Goal: Task Accomplishment & Management: Manage account settings

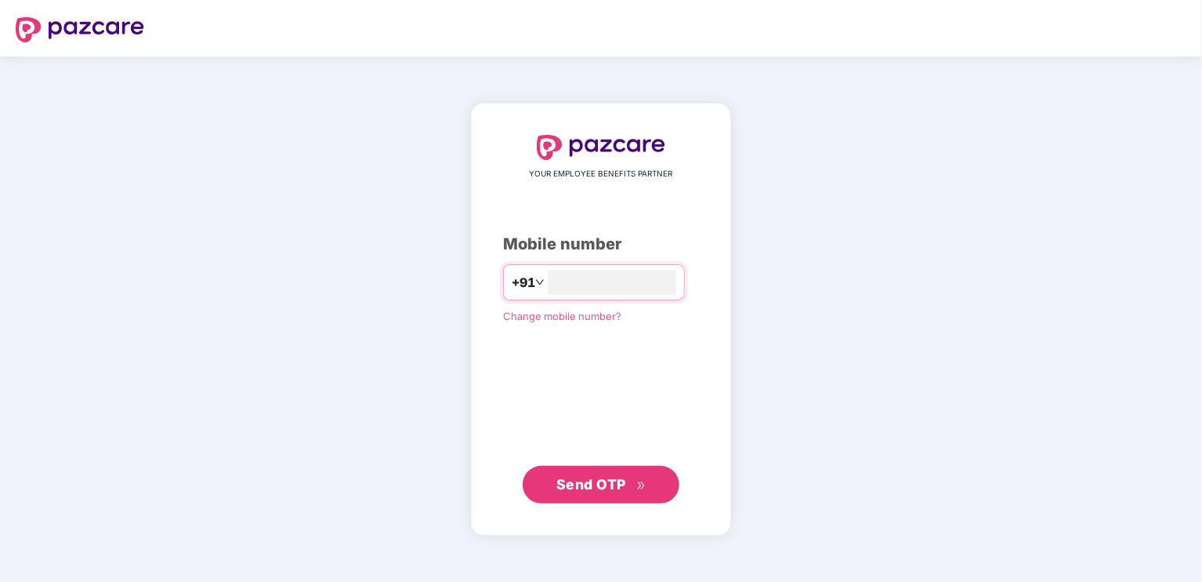
type input "**********"
click at [631, 477] on span "Send OTP" at bounding box center [602, 484] width 90 height 22
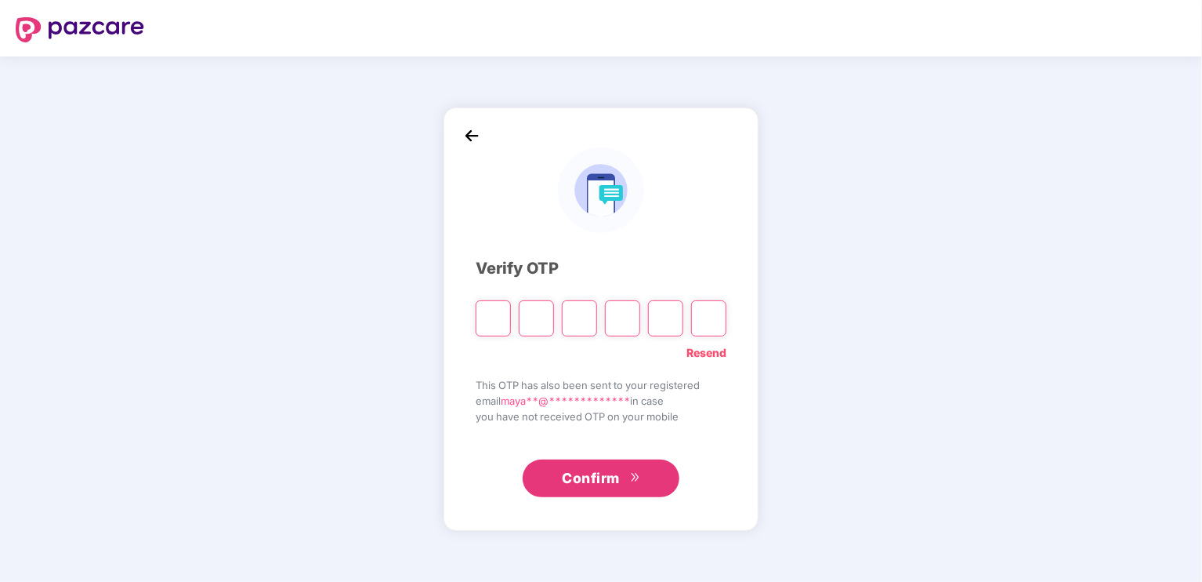
type input "*"
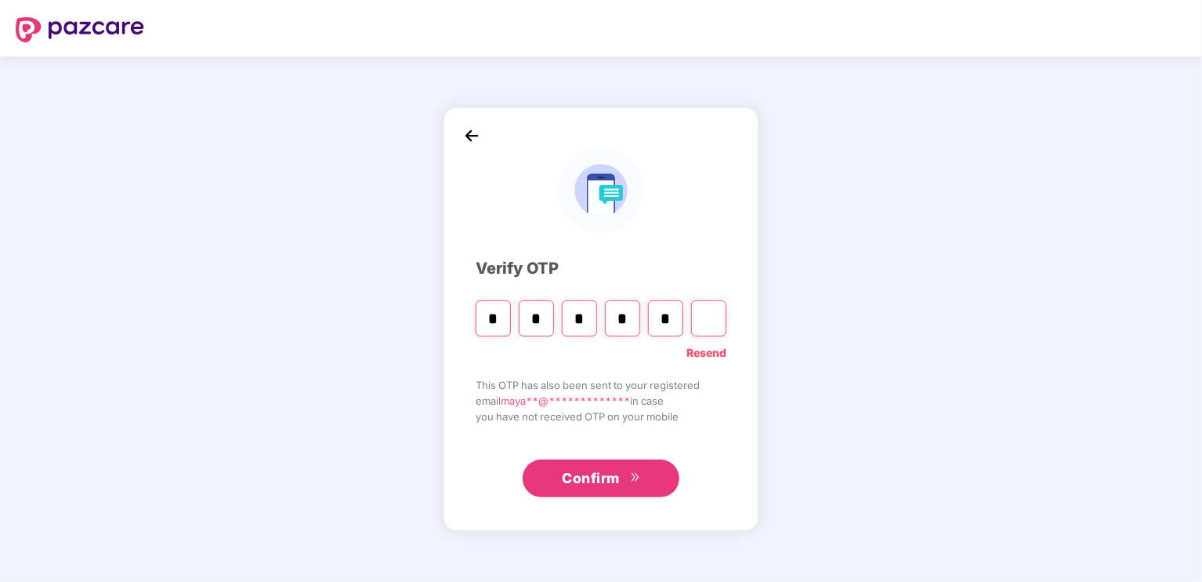
type input "*"
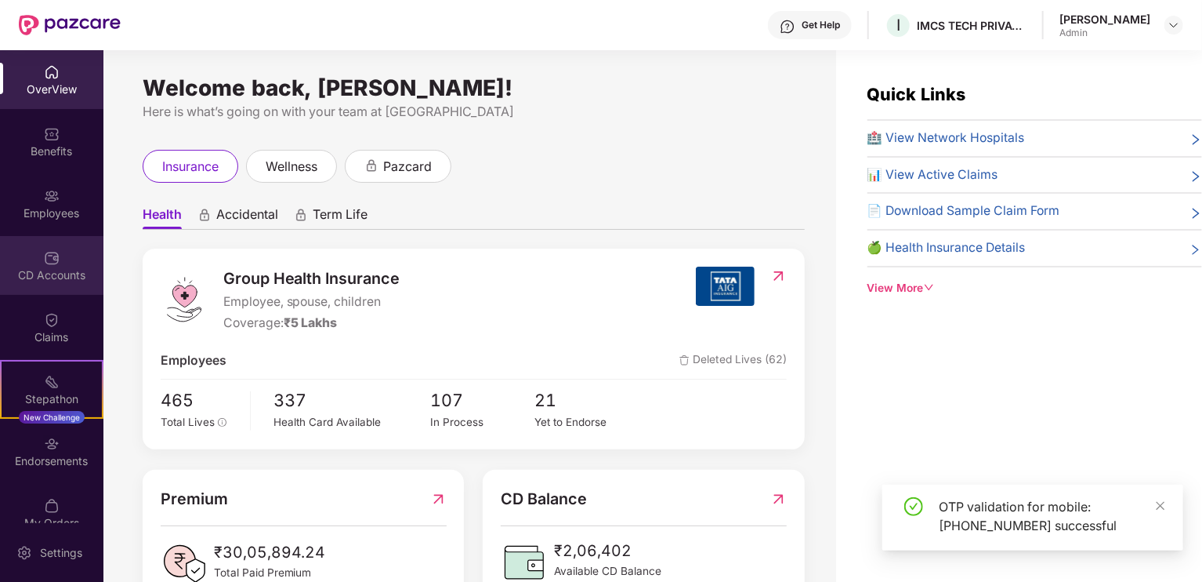
click at [34, 268] on div "CD Accounts" at bounding box center [51, 275] width 103 height 16
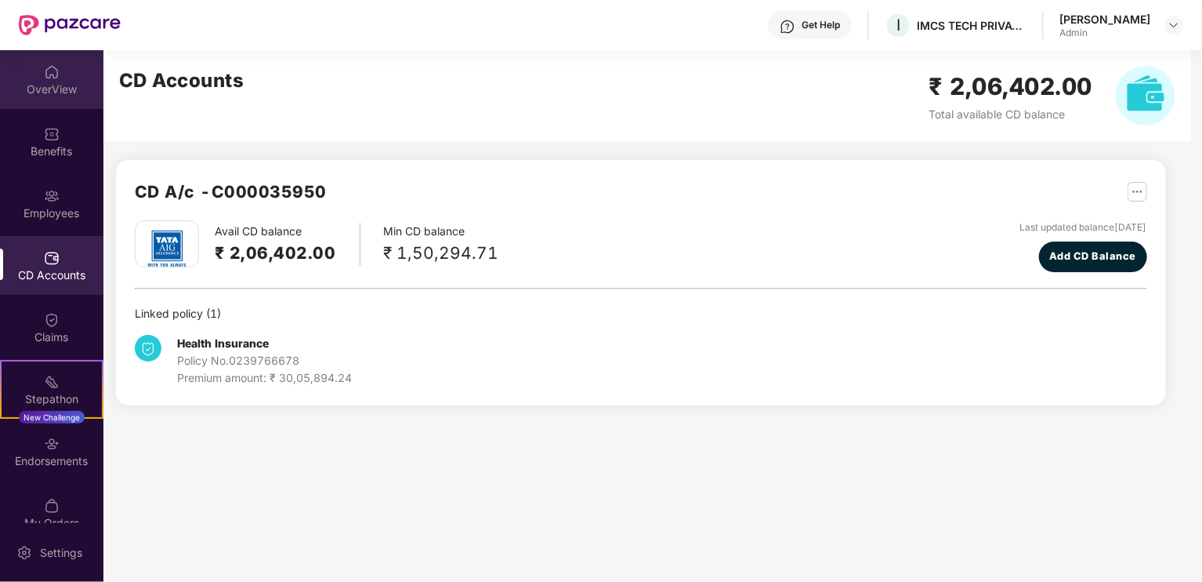
click at [53, 83] on div "OverView" at bounding box center [51, 90] width 103 height 16
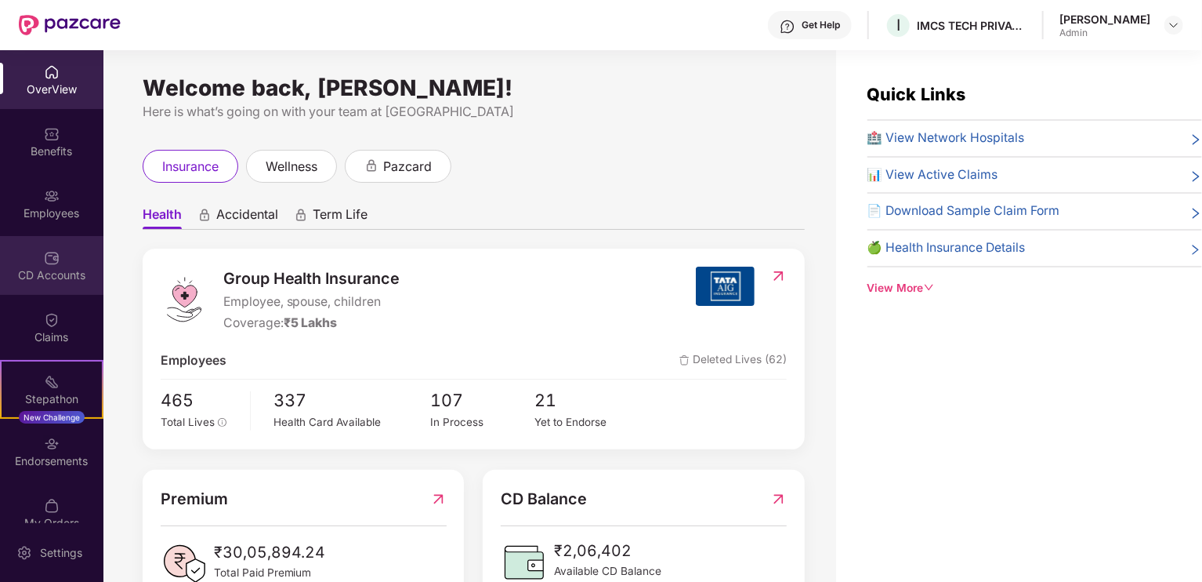
click at [46, 263] on img at bounding box center [52, 258] width 16 height 16
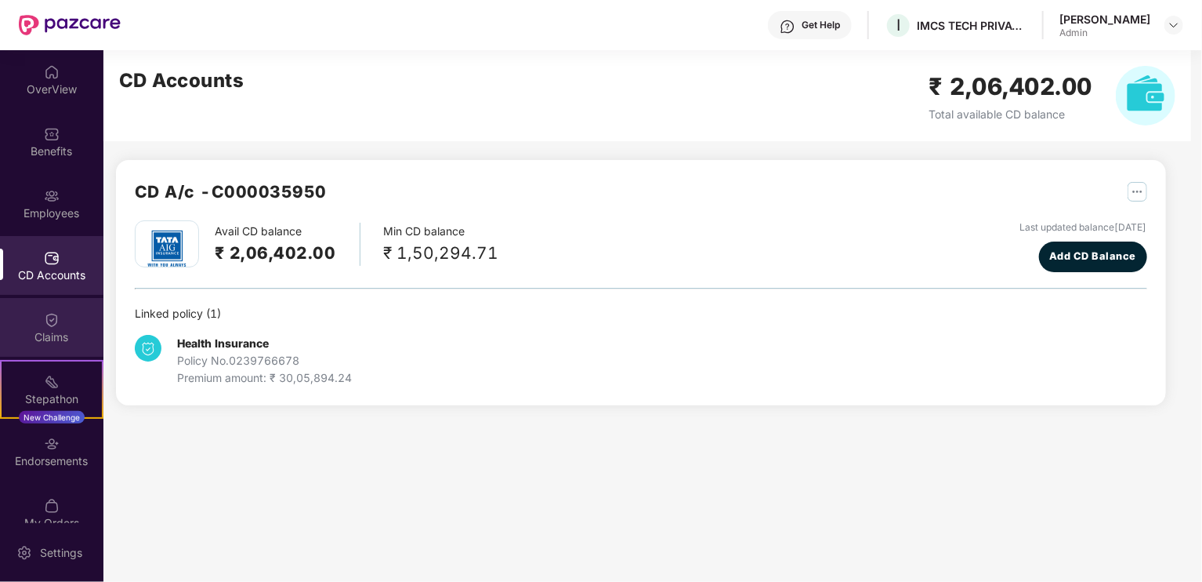
click at [55, 334] on div "Claims" at bounding box center [51, 337] width 103 height 16
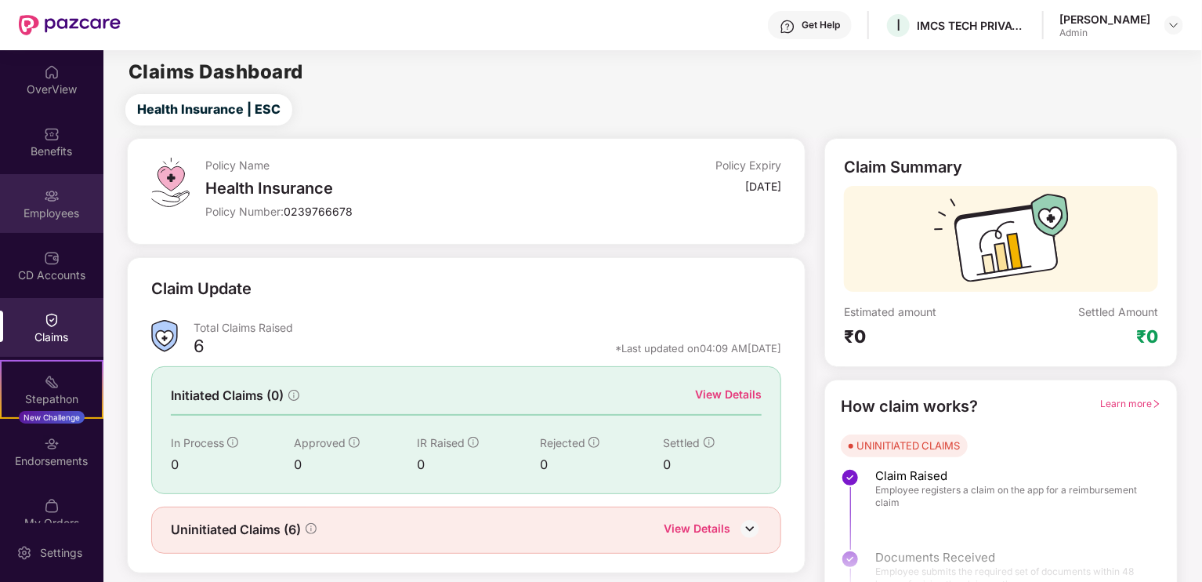
click at [44, 194] on img at bounding box center [52, 196] width 16 height 16
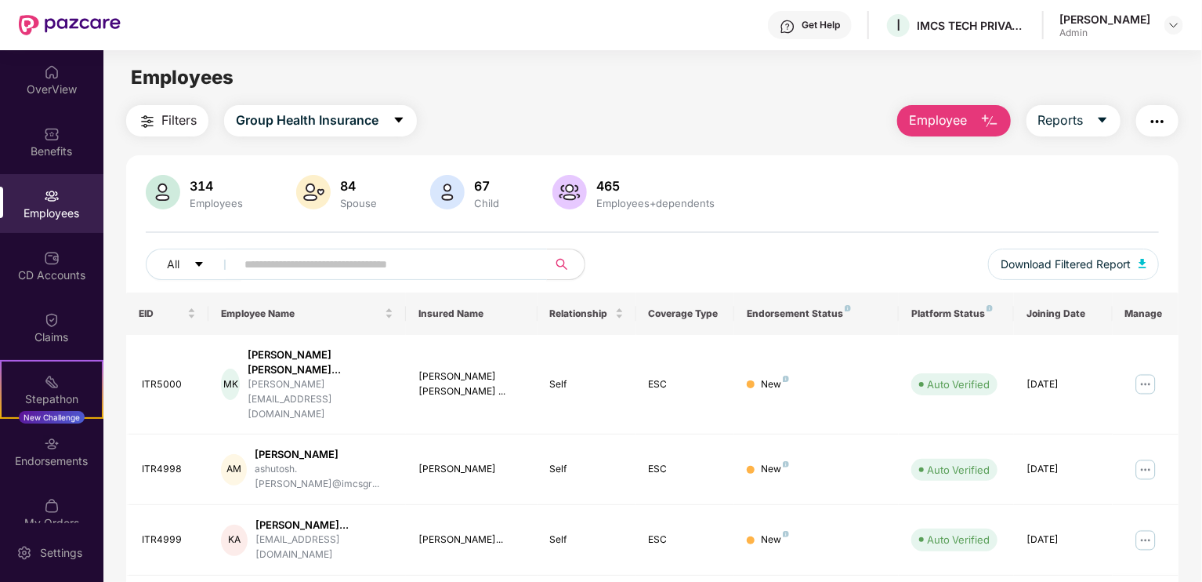
click at [374, 272] on input "text" at bounding box center [385, 264] width 281 height 24
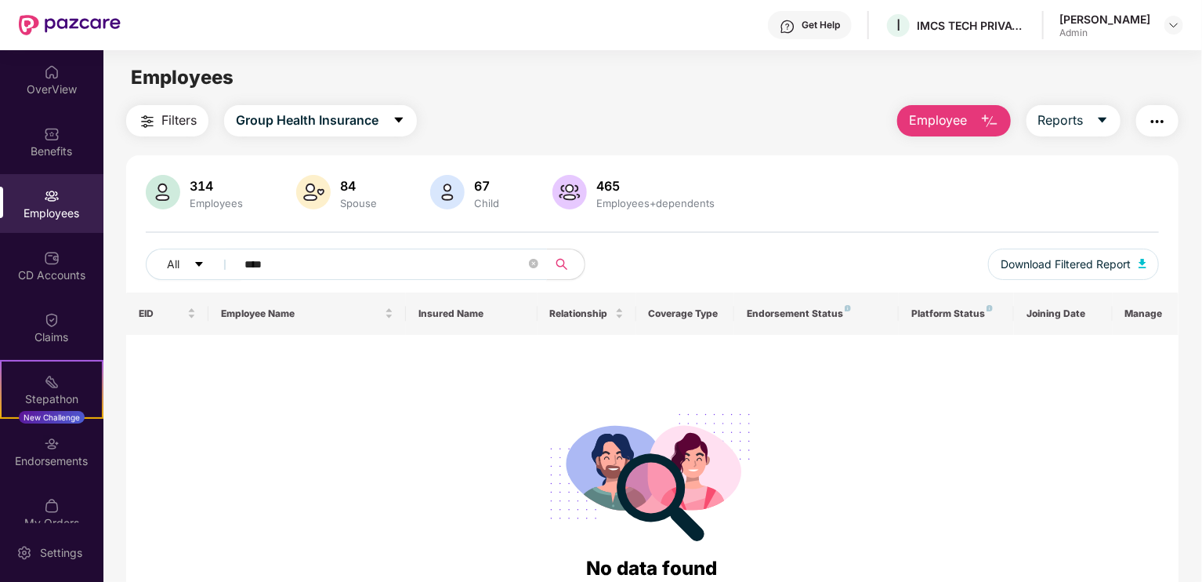
type input "****"
click at [531, 263] on icon "close-circle" at bounding box center [533, 263] width 9 height 9
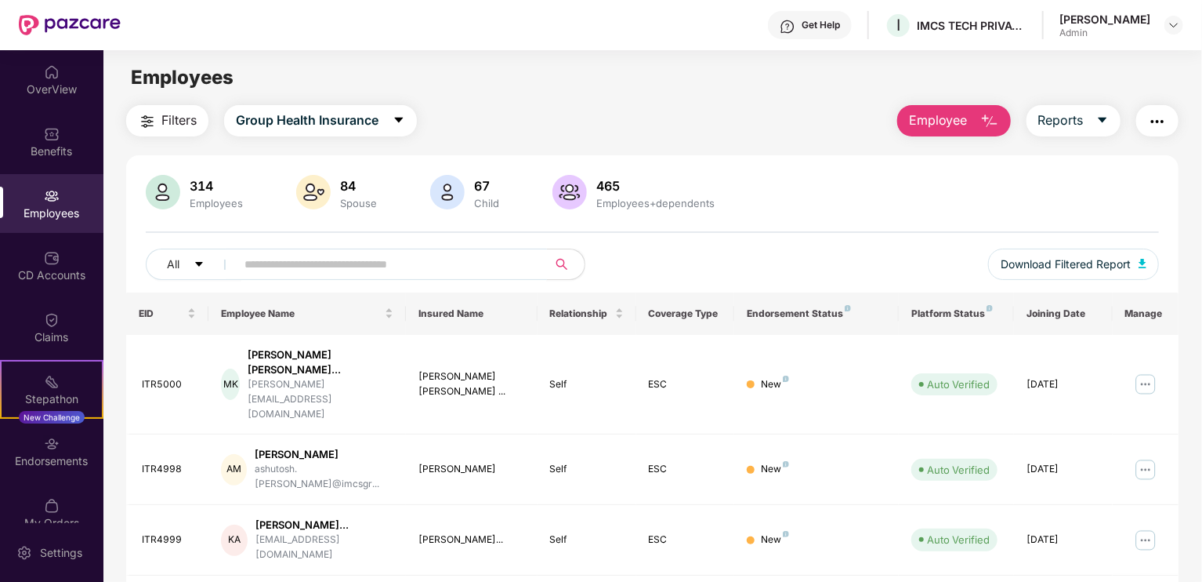
click at [495, 261] on input "text" at bounding box center [385, 264] width 281 height 24
type input "****"
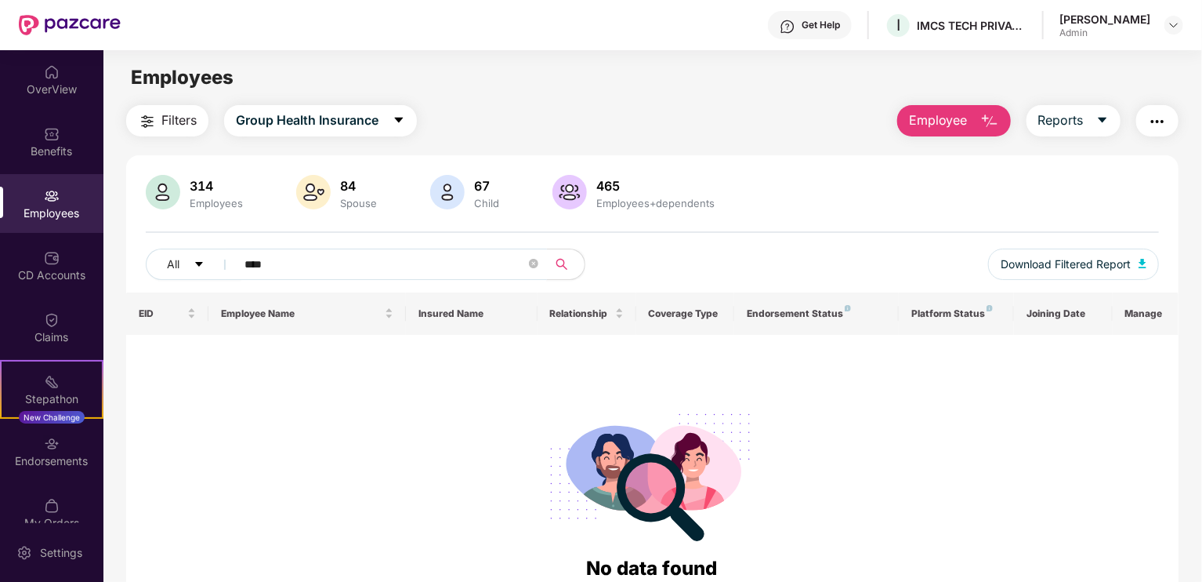
scroll to position [70, 0]
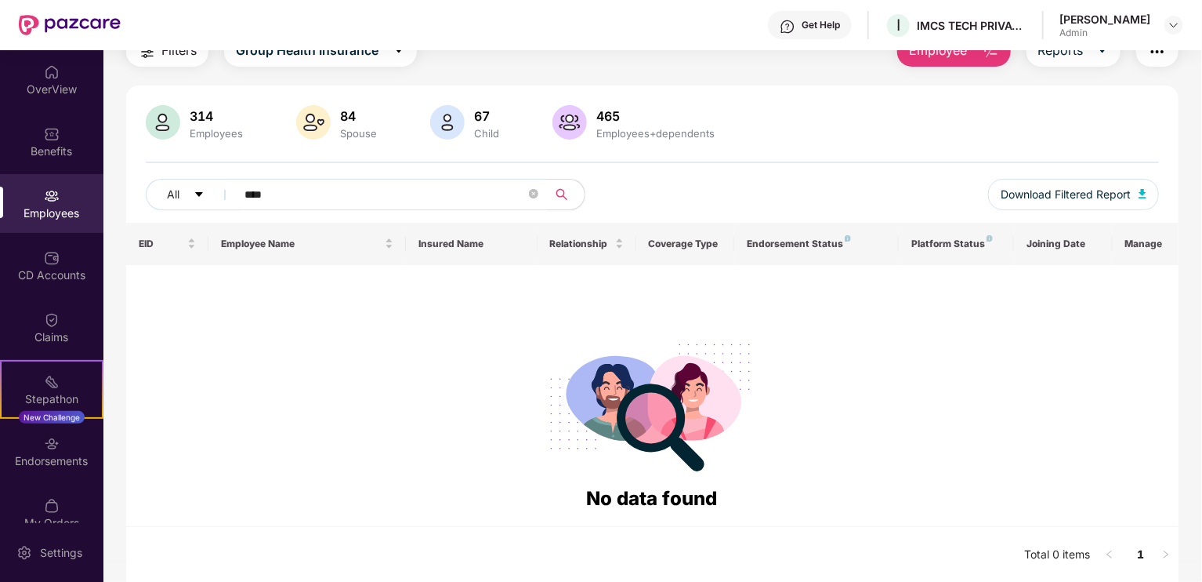
drag, startPoint x: 298, startPoint y: 185, endPoint x: 141, endPoint y: 189, distance: 156.8
click at [141, 189] on div "314 Employees 84 Spouse 67 Child 465 Employees+dependents All **** Download Fil…" at bounding box center [652, 164] width 1053 height 118
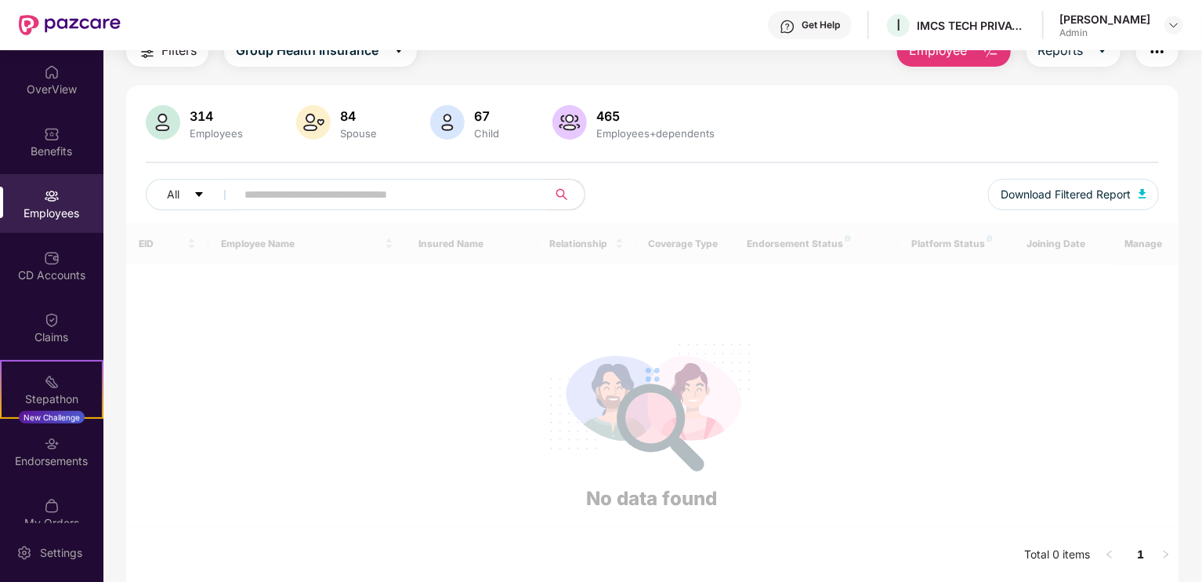
click at [282, 396] on div at bounding box center [652, 375] width 1053 height 304
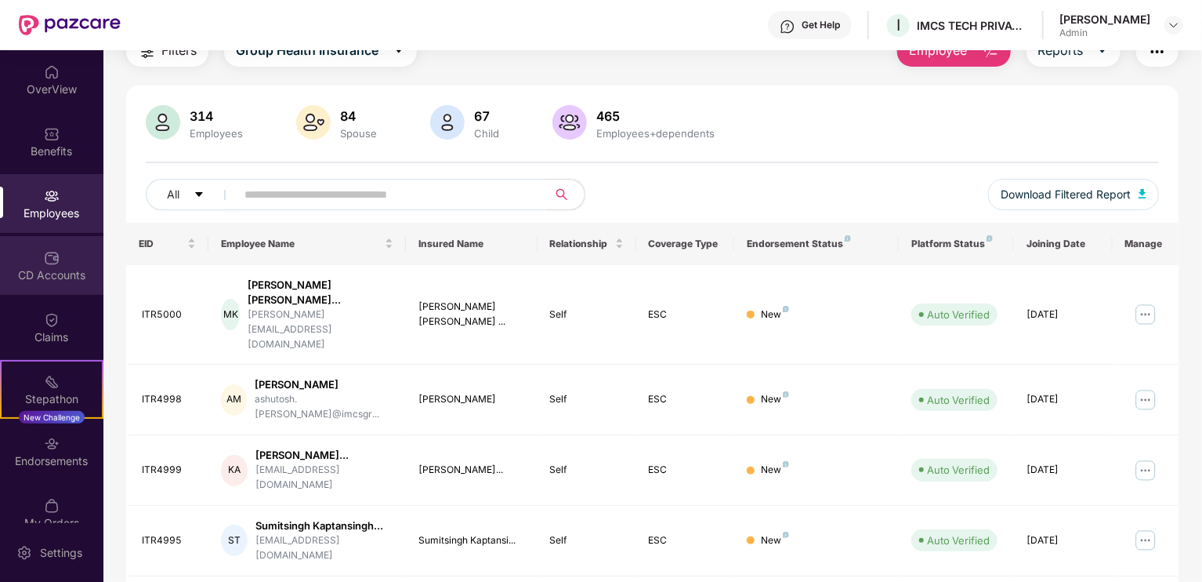
click at [55, 271] on div "CD Accounts" at bounding box center [51, 275] width 103 height 16
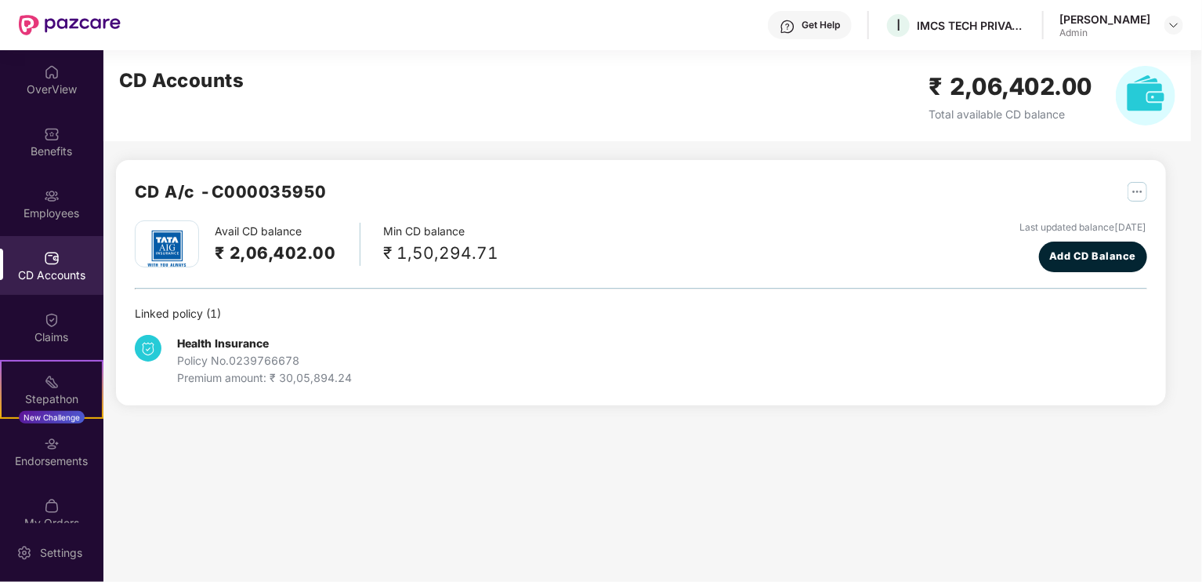
scroll to position [0, 0]
click at [60, 205] on div "Employees" at bounding box center [51, 213] width 103 height 16
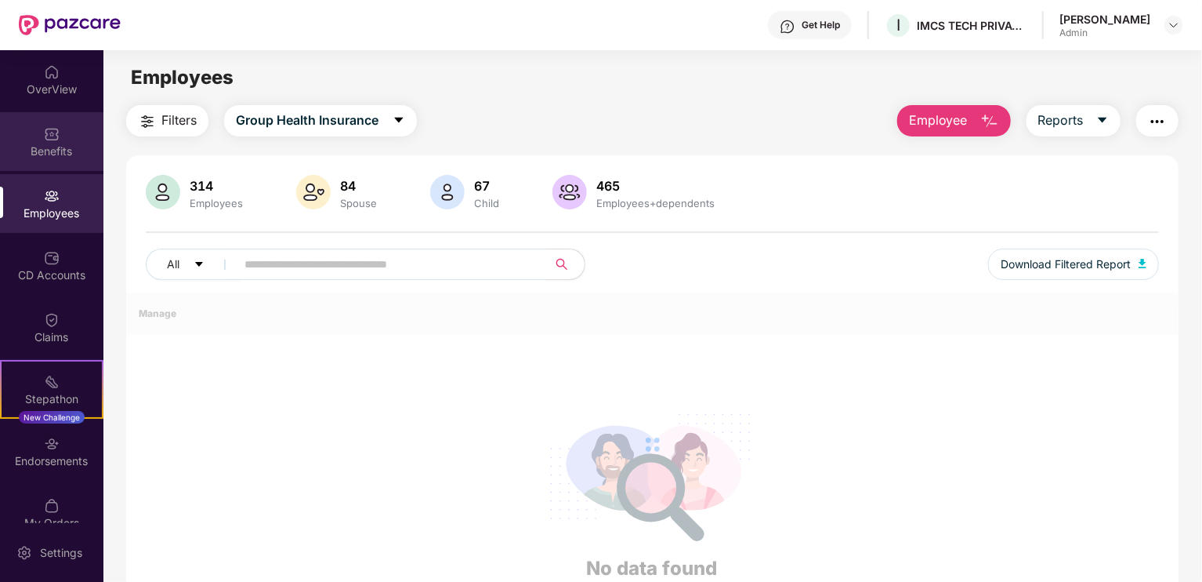
click at [56, 147] on div "Benefits" at bounding box center [51, 151] width 103 height 16
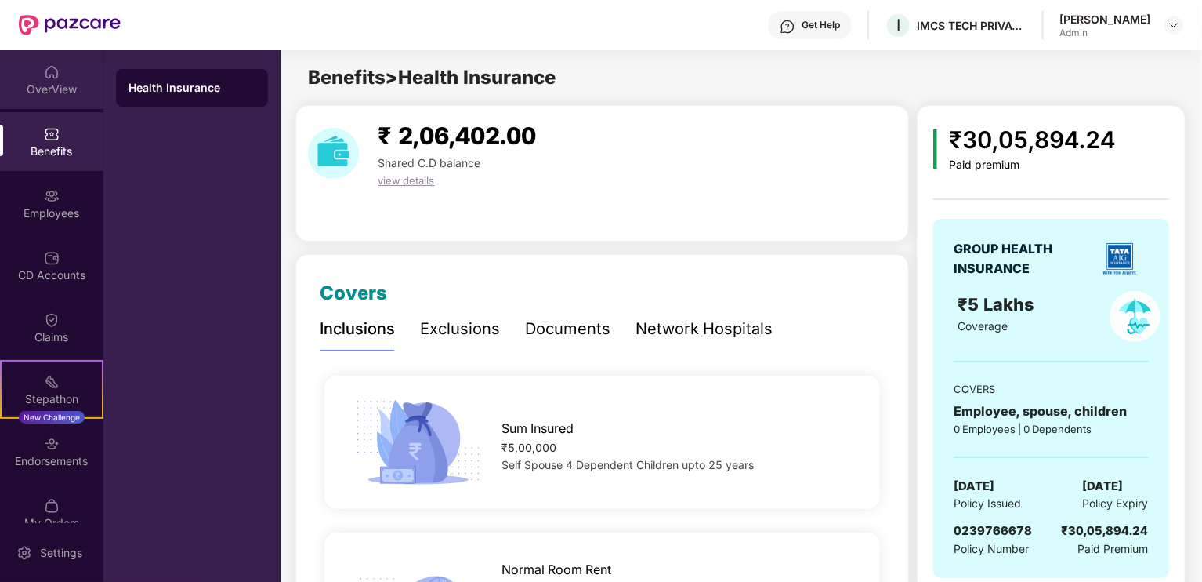
click at [60, 76] on div "OverView" at bounding box center [51, 79] width 103 height 59
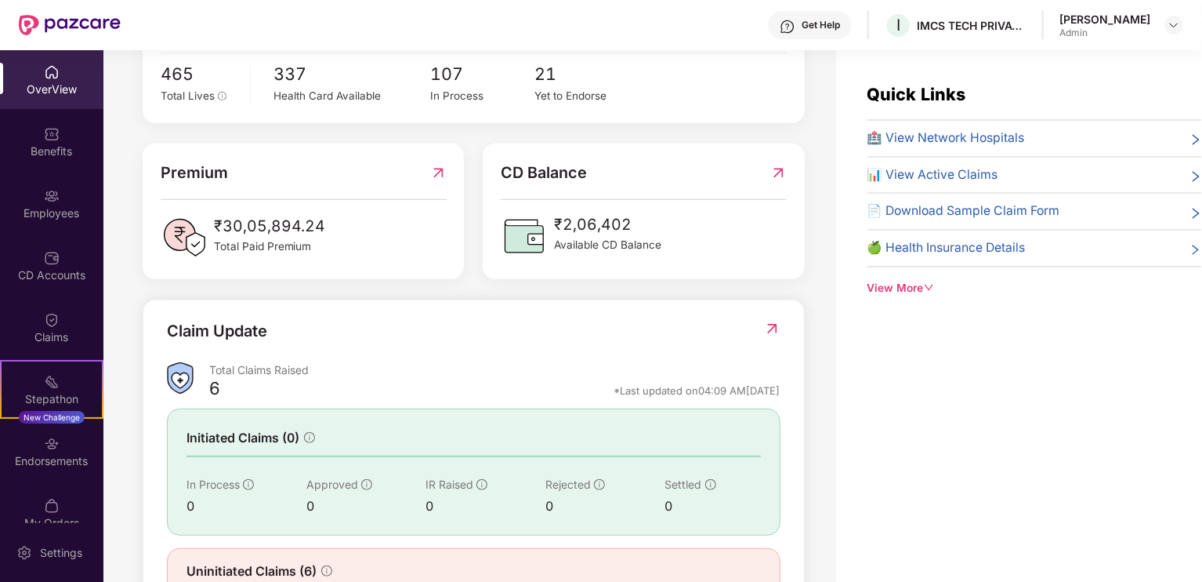
scroll to position [385, 0]
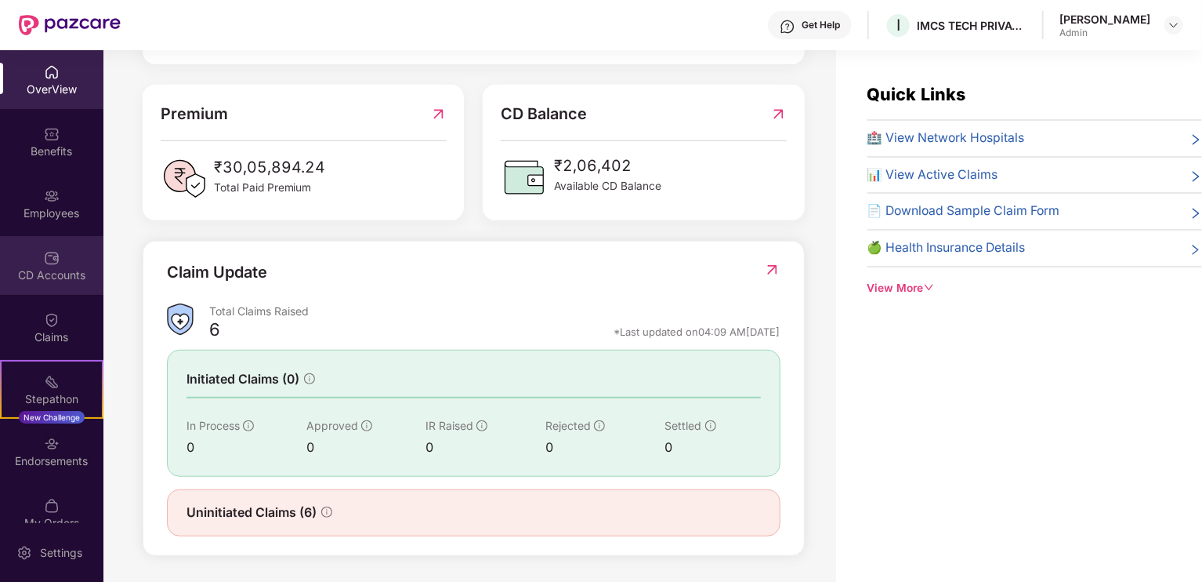
click at [44, 283] on div "CD Accounts" at bounding box center [51, 265] width 103 height 59
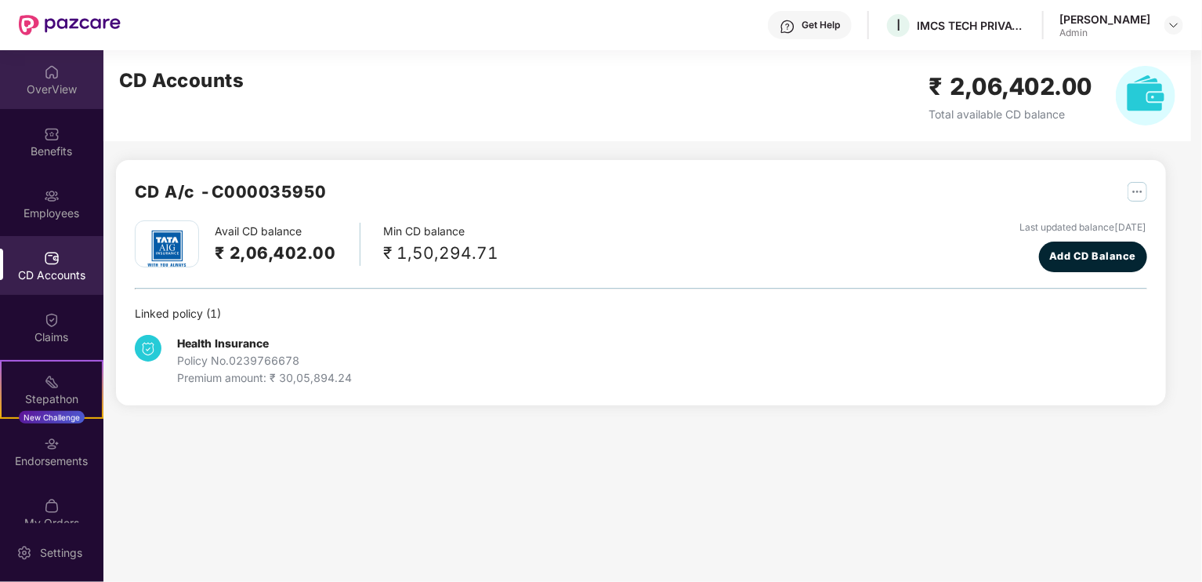
click at [45, 76] on img at bounding box center [52, 72] width 16 height 16
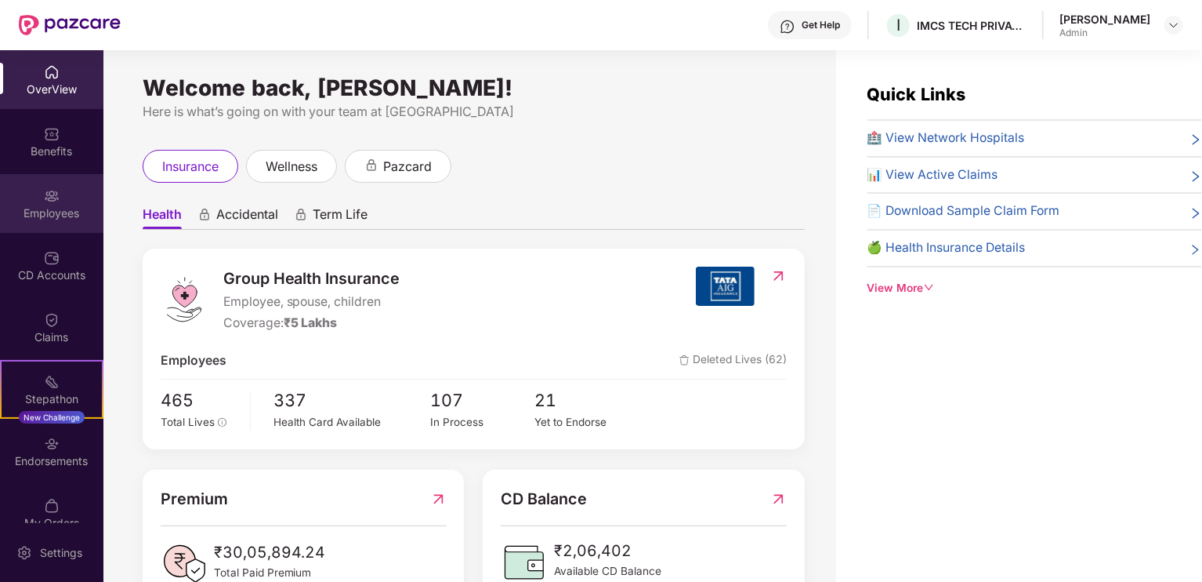
click at [54, 201] on img at bounding box center [52, 196] width 16 height 16
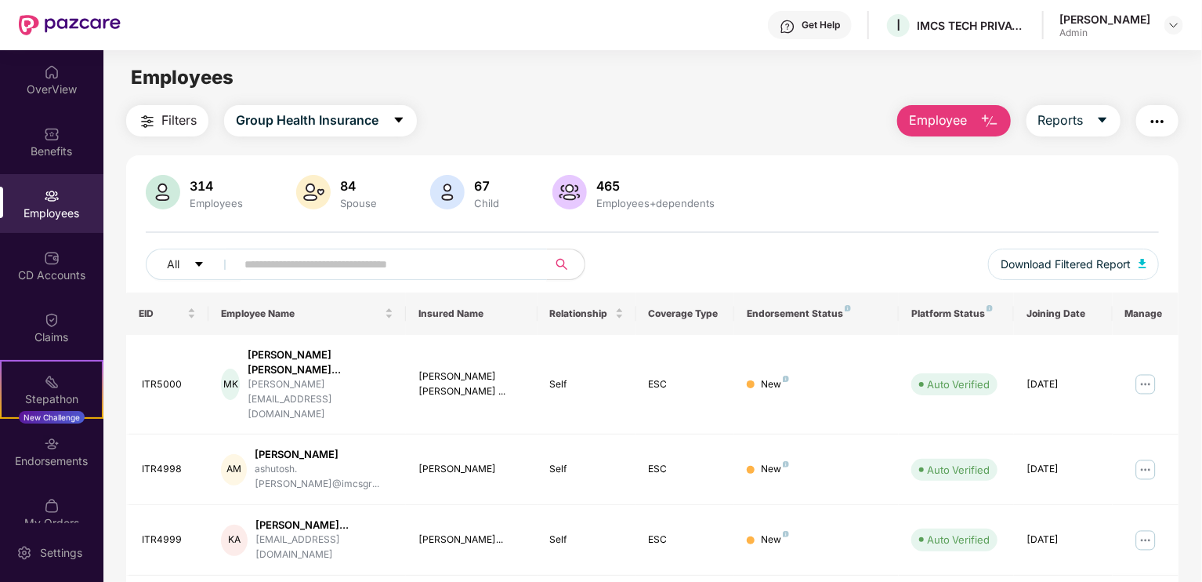
click at [394, 265] on input "text" at bounding box center [385, 264] width 281 height 24
type input "****"
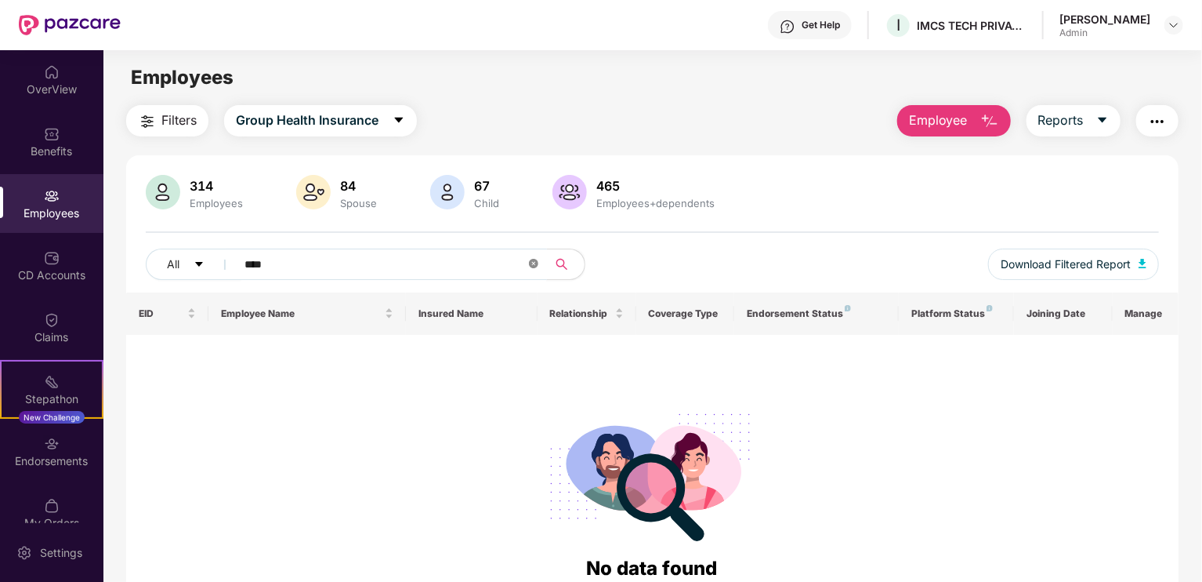
click at [535, 266] on icon "close-circle" at bounding box center [533, 263] width 9 height 9
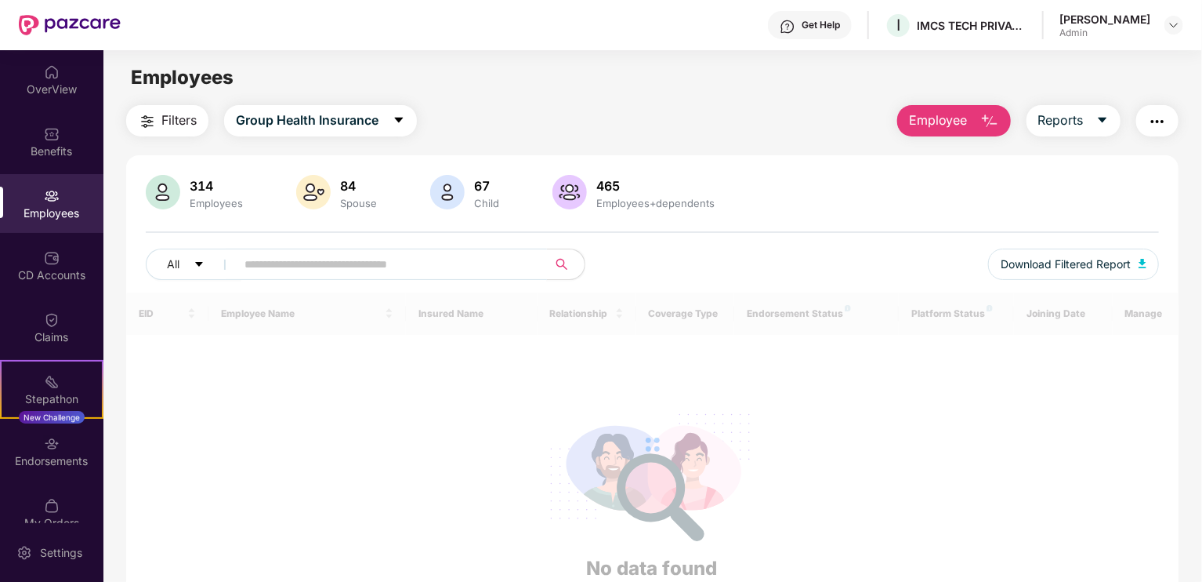
click at [863, 410] on div at bounding box center [652, 444] width 1053 height 304
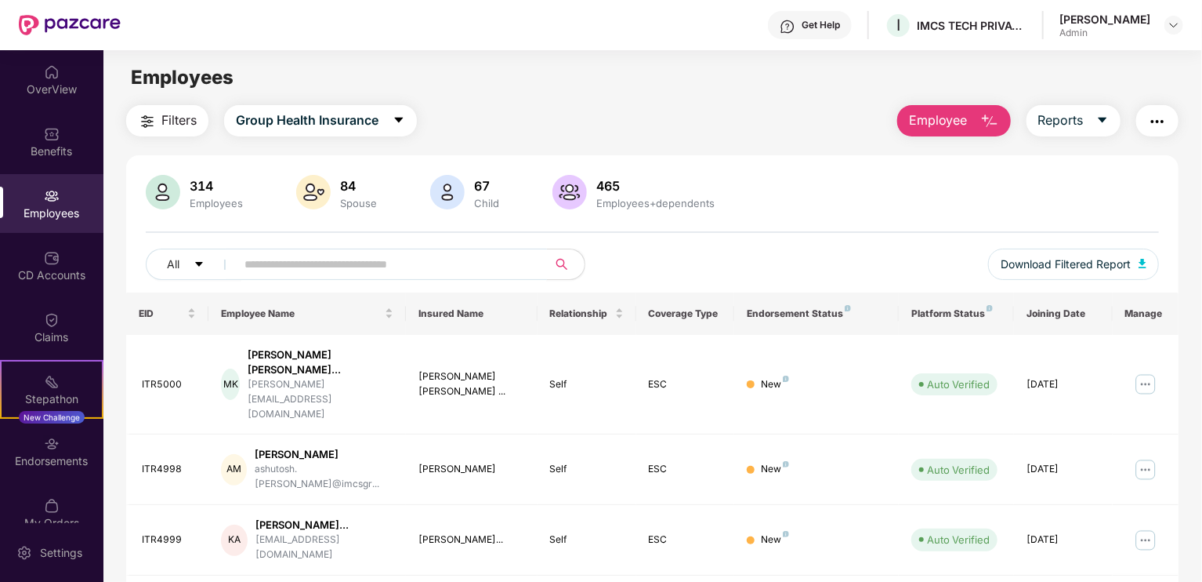
click at [278, 260] on input "text" at bounding box center [385, 264] width 281 height 24
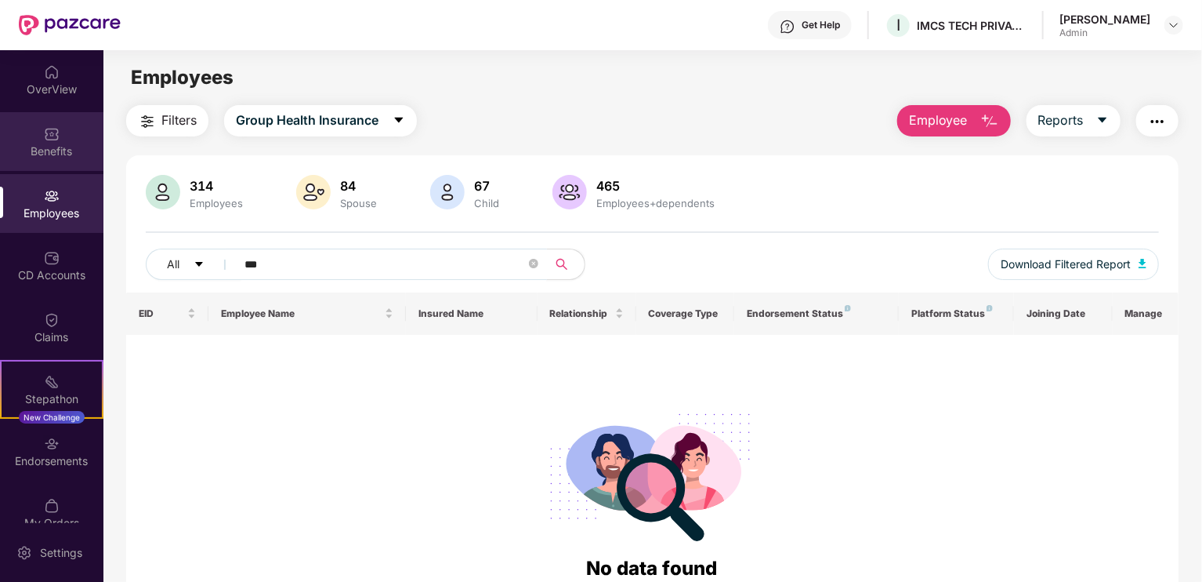
type input "***"
click at [50, 203] on div "Employees" at bounding box center [51, 203] width 103 height 59
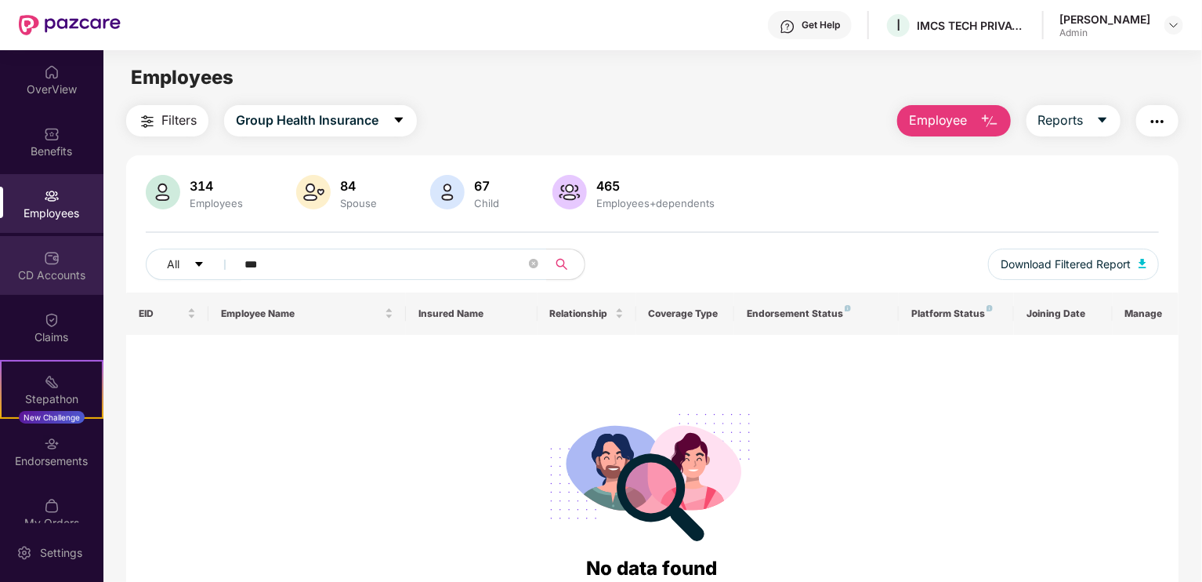
click at [49, 261] on img at bounding box center [52, 258] width 16 height 16
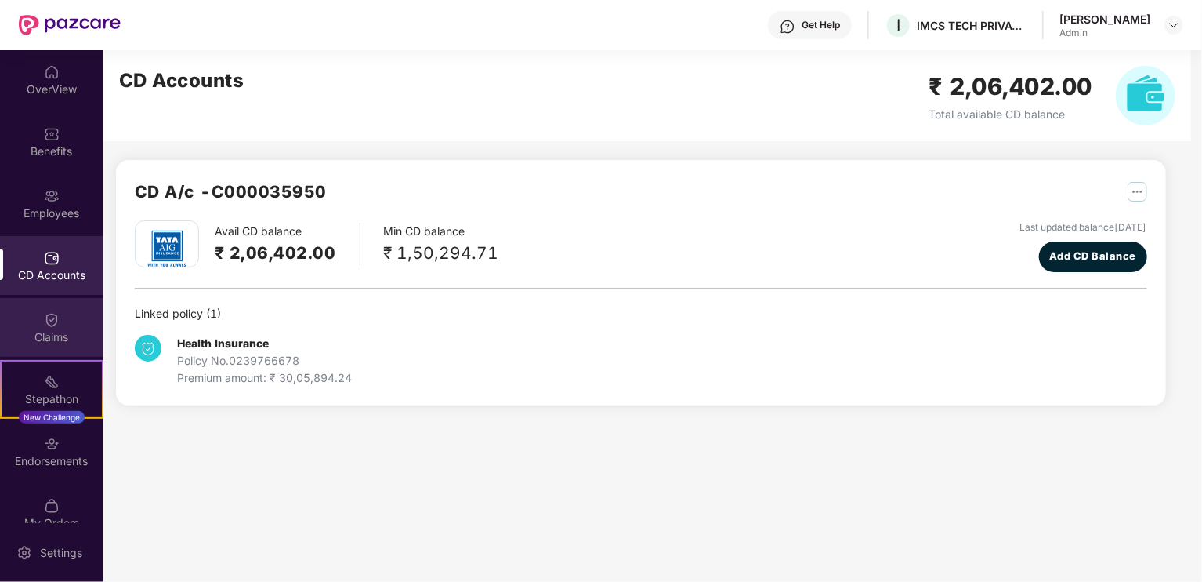
click at [56, 322] on div "Claims" at bounding box center [51, 327] width 103 height 59
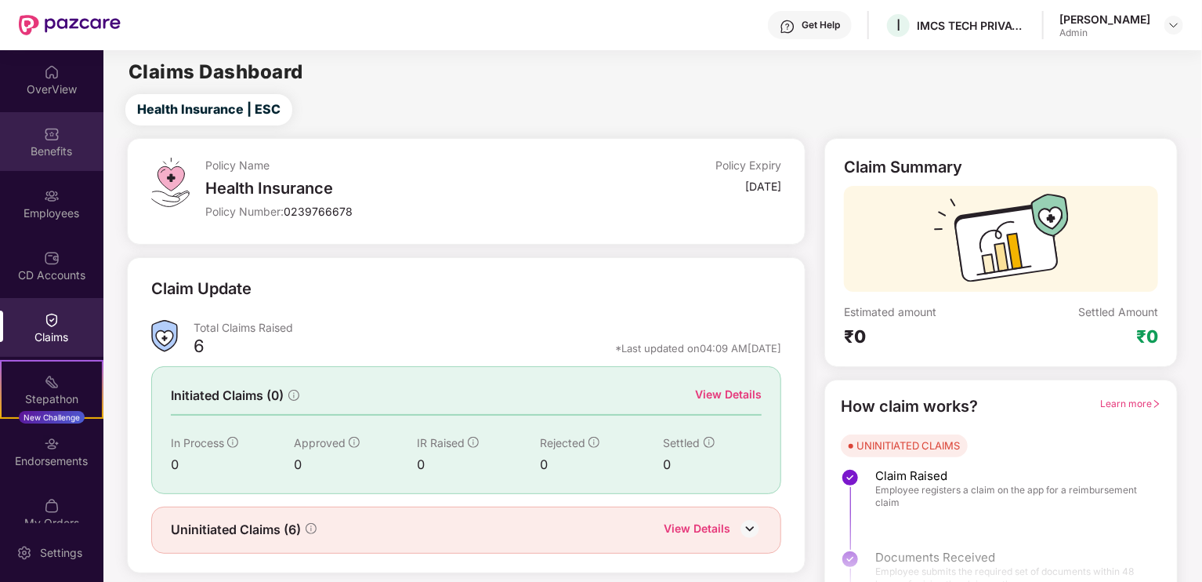
click at [56, 126] on img at bounding box center [52, 134] width 16 height 16
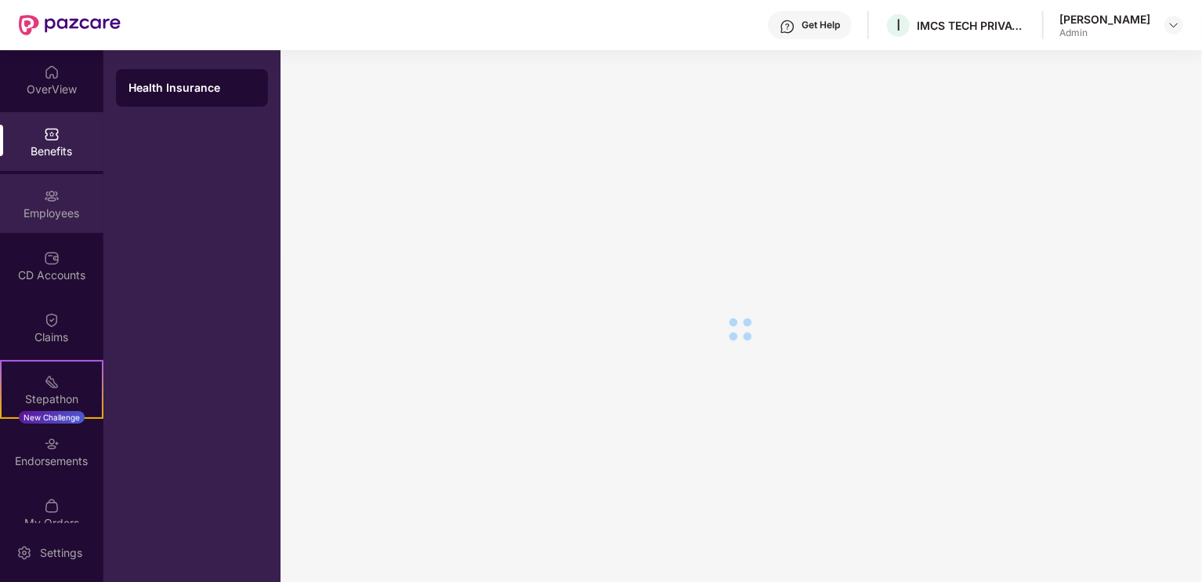
click at [56, 209] on div "Employees" at bounding box center [51, 213] width 103 height 16
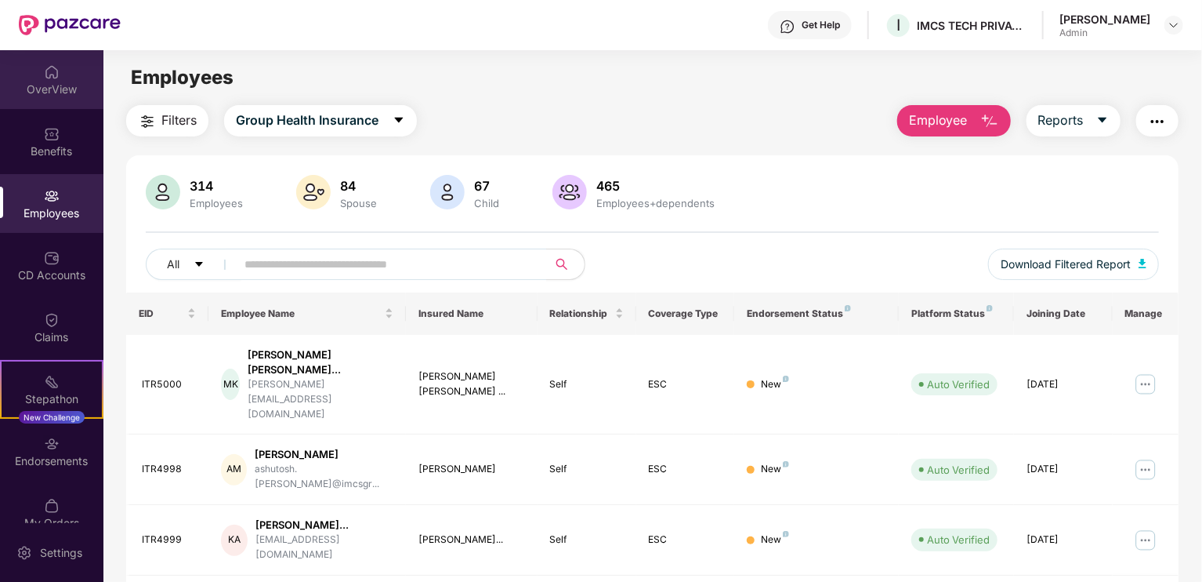
click at [40, 78] on div "OverView" at bounding box center [51, 79] width 103 height 59
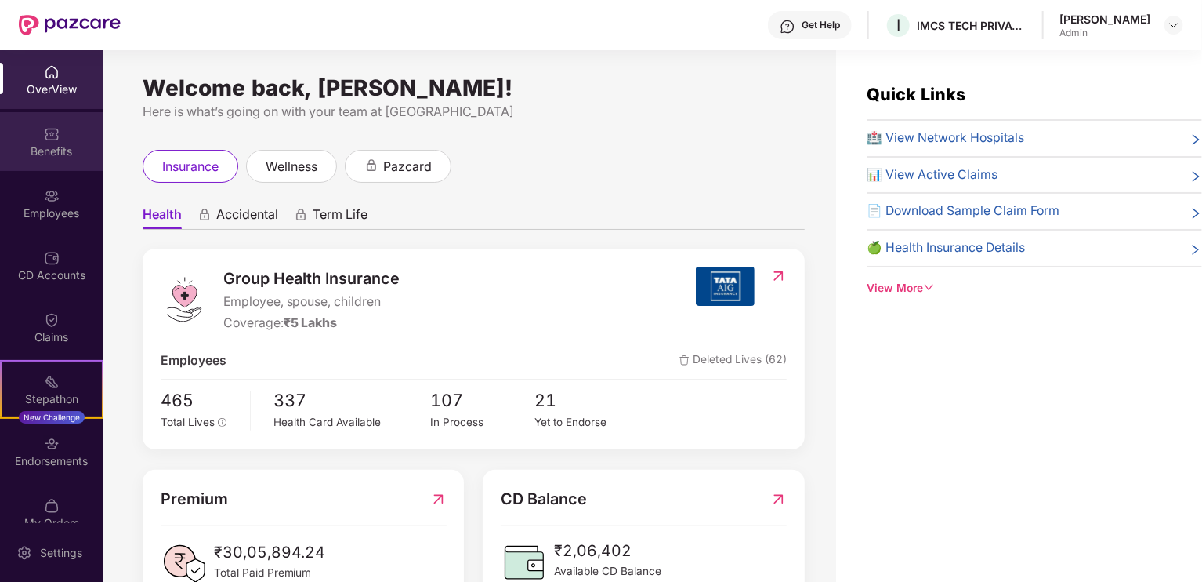
click at [44, 154] on div "Benefits" at bounding box center [51, 151] width 103 height 16
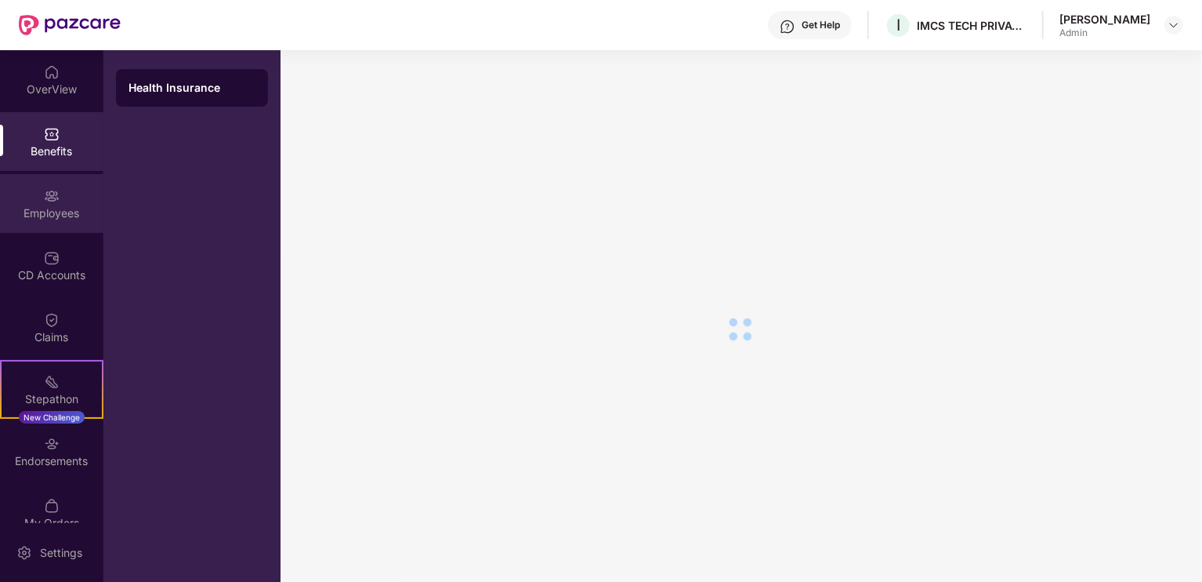
click at [49, 212] on div "Employees" at bounding box center [51, 213] width 103 height 16
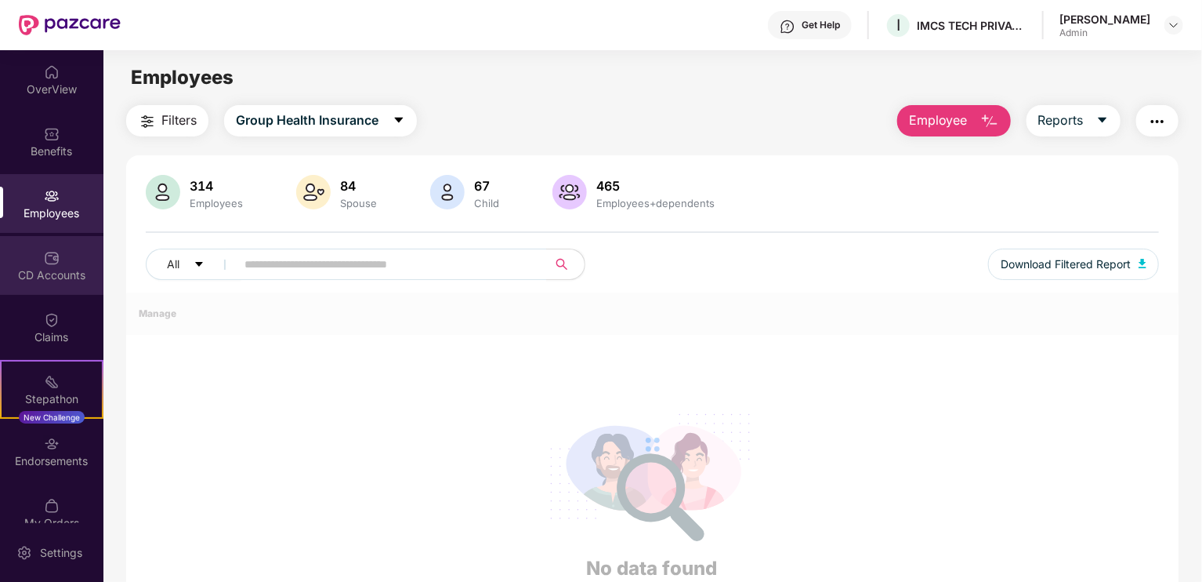
click at [50, 250] on img at bounding box center [52, 258] width 16 height 16
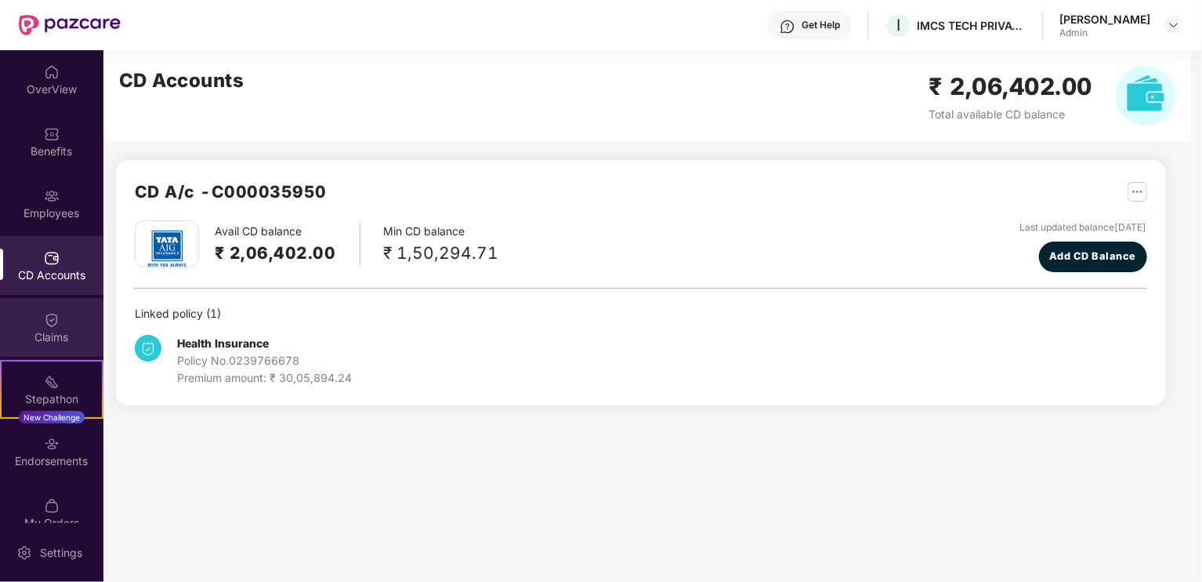
click at [54, 299] on div "Claims" at bounding box center [51, 327] width 103 height 59
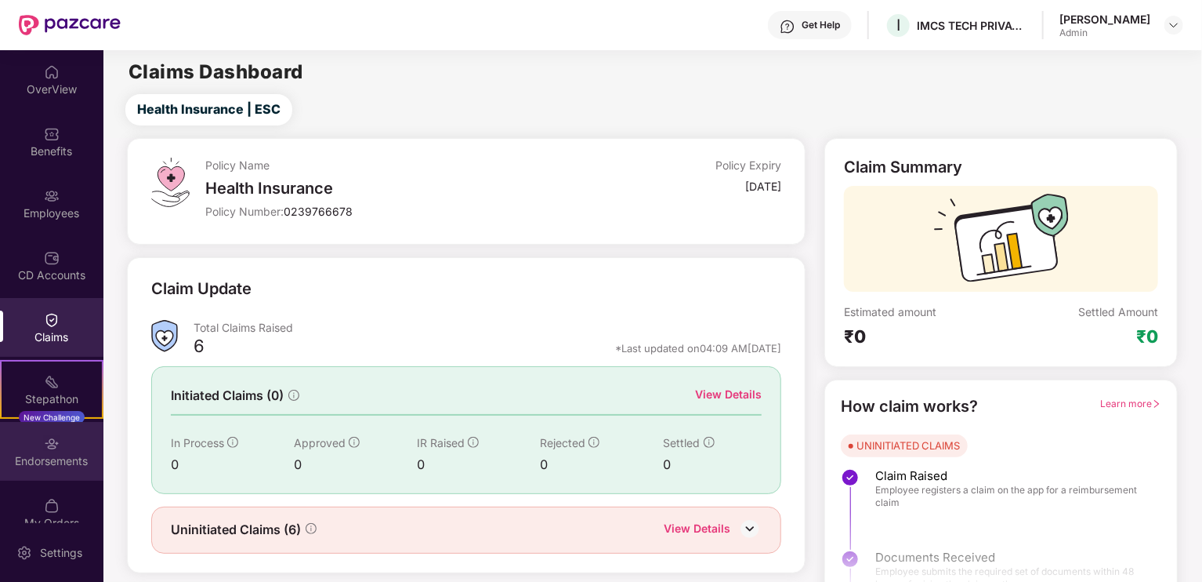
click at [60, 448] on div "Endorsements" at bounding box center [51, 451] width 103 height 59
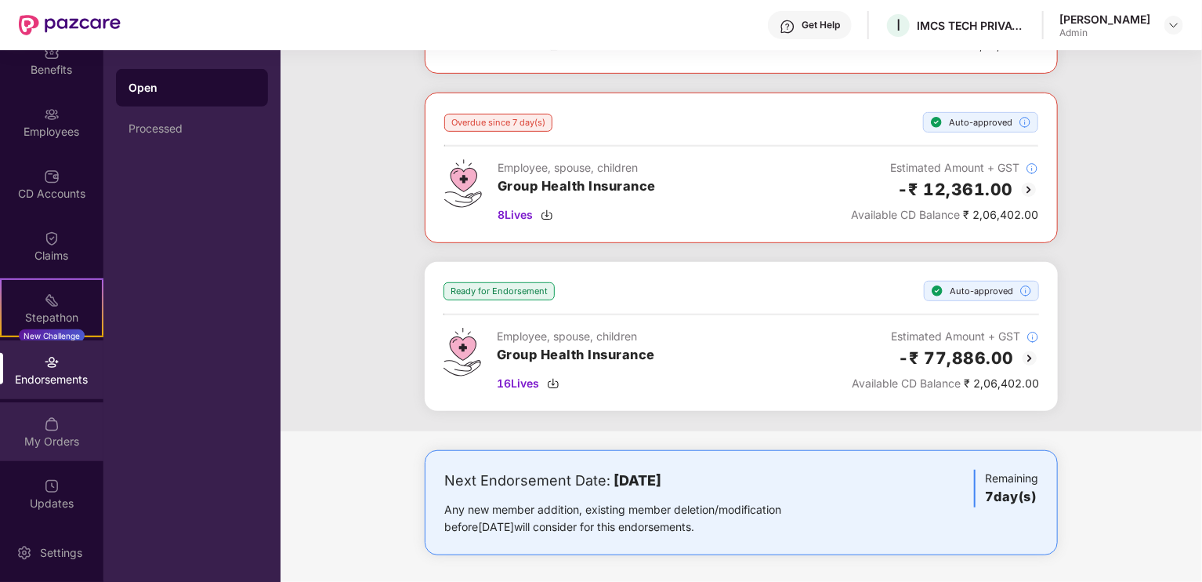
scroll to position [85, 0]
click at [41, 443] on div "My Orders" at bounding box center [51, 438] width 103 height 16
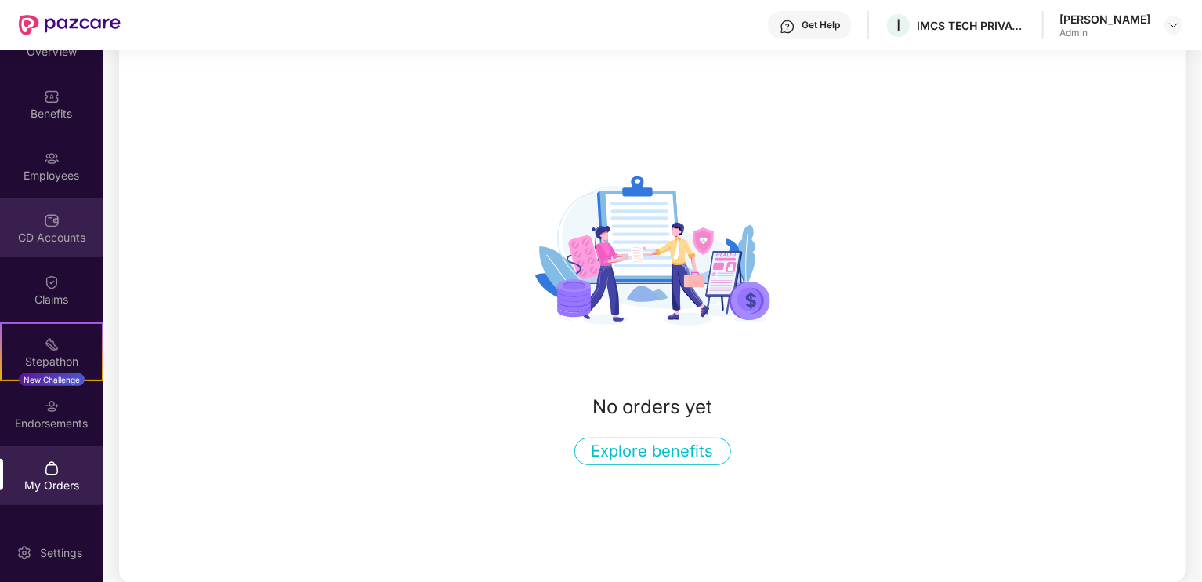
scroll to position [0, 0]
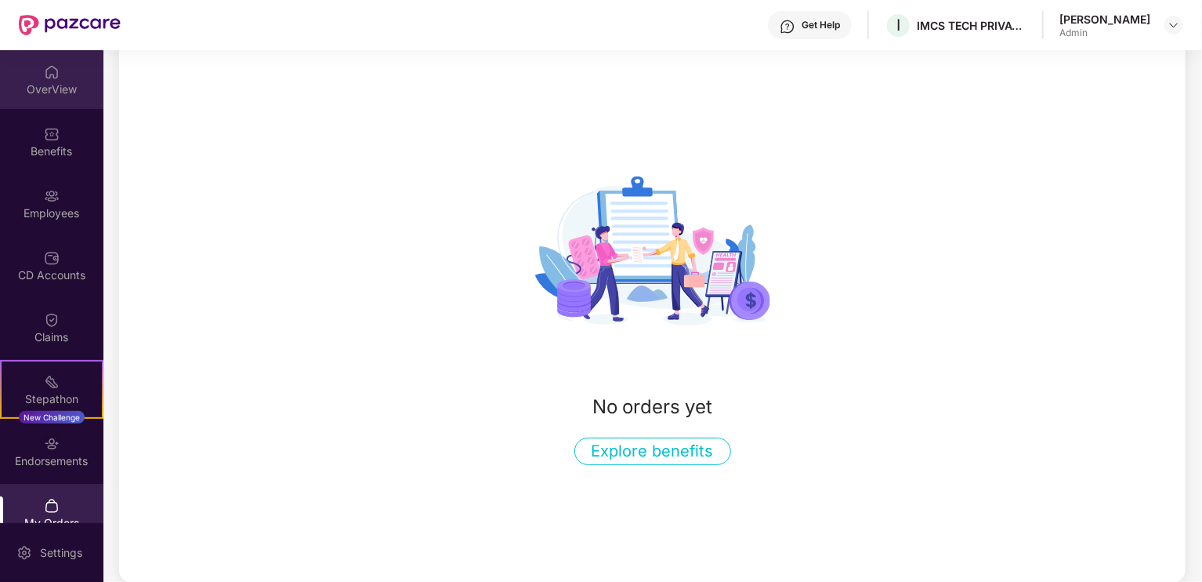
click at [44, 82] on div "OverView" at bounding box center [51, 90] width 103 height 16
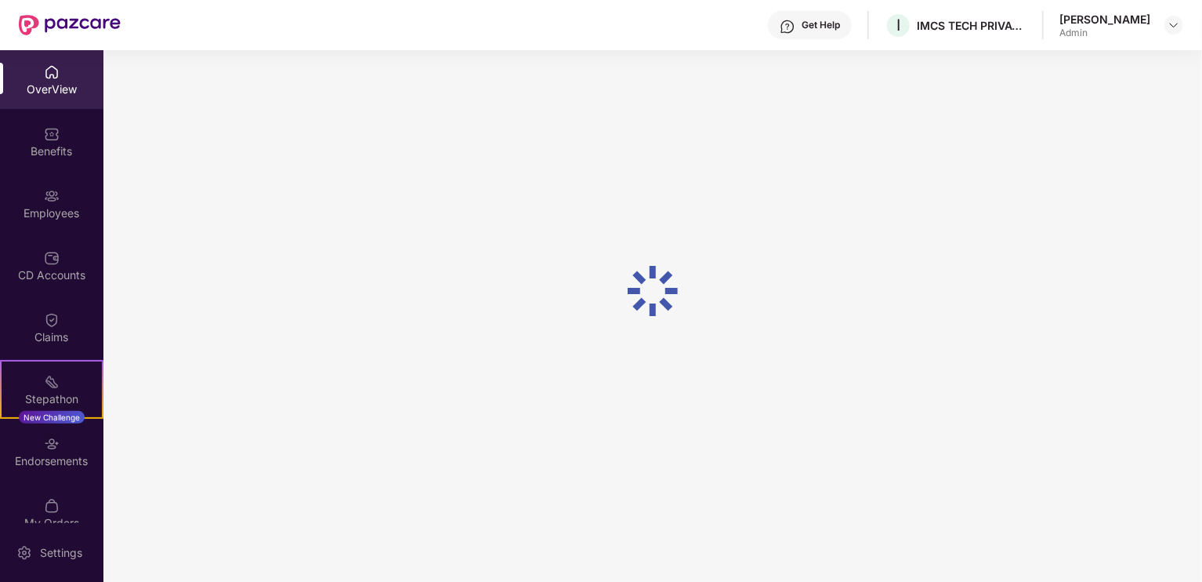
scroll to position [50, 0]
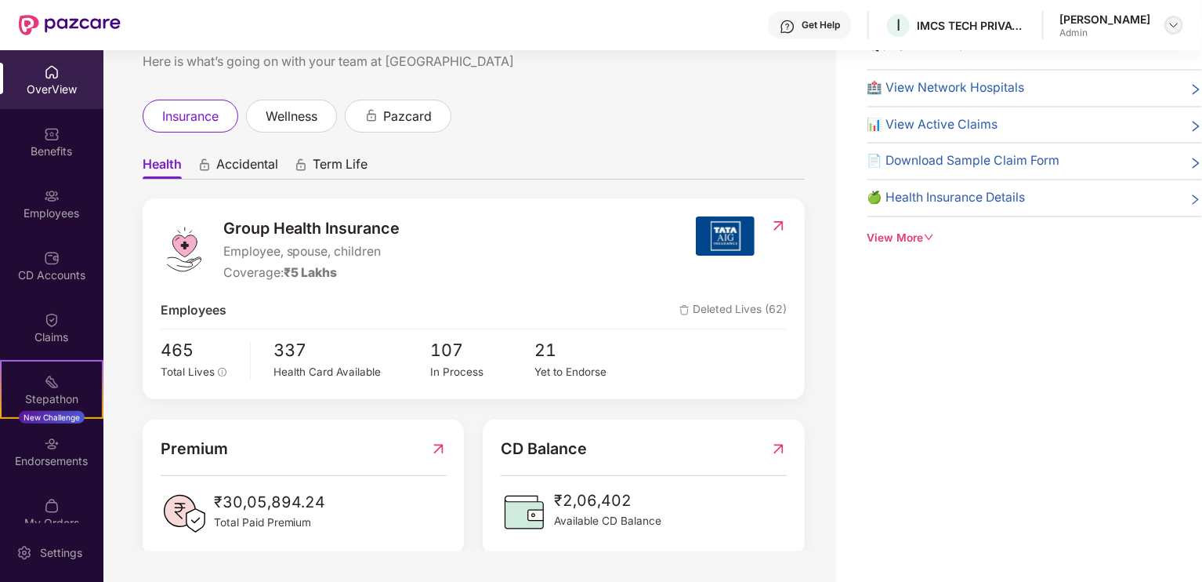
click at [1173, 21] on img at bounding box center [1174, 25] width 13 height 13
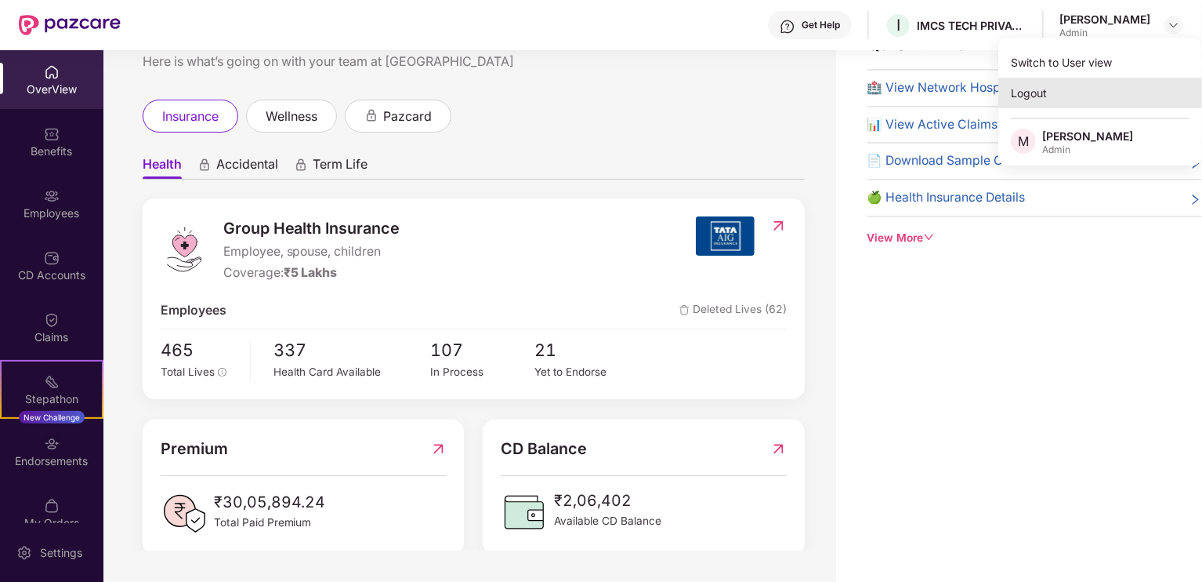
click at [1037, 93] on div "Logout" at bounding box center [1101, 93] width 204 height 31
